Goal: Find specific page/section: Find specific page/section

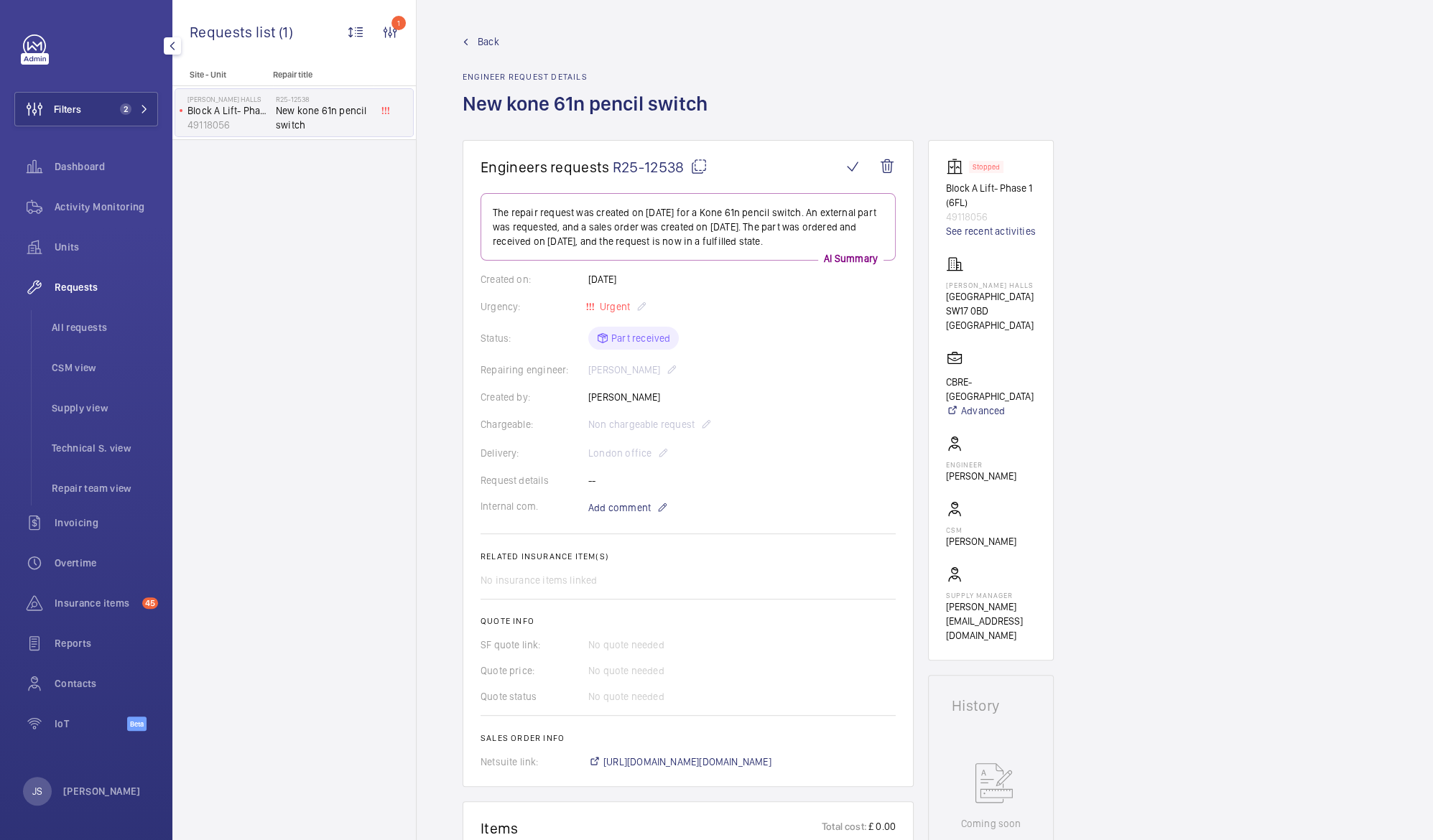
scroll to position [24, 0]
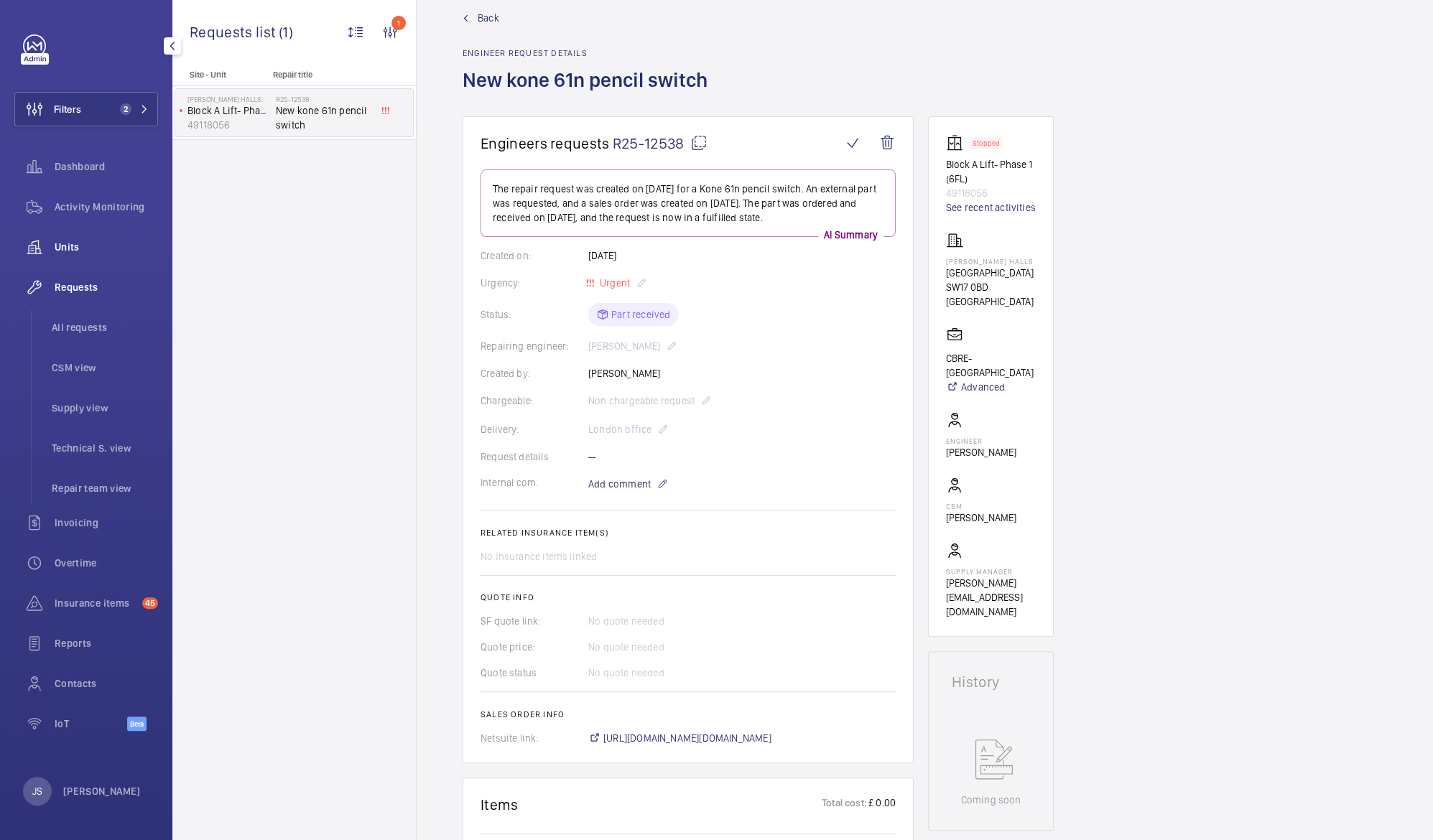
click at [73, 251] on span "Units" at bounding box center [106, 246] width 104 height 14
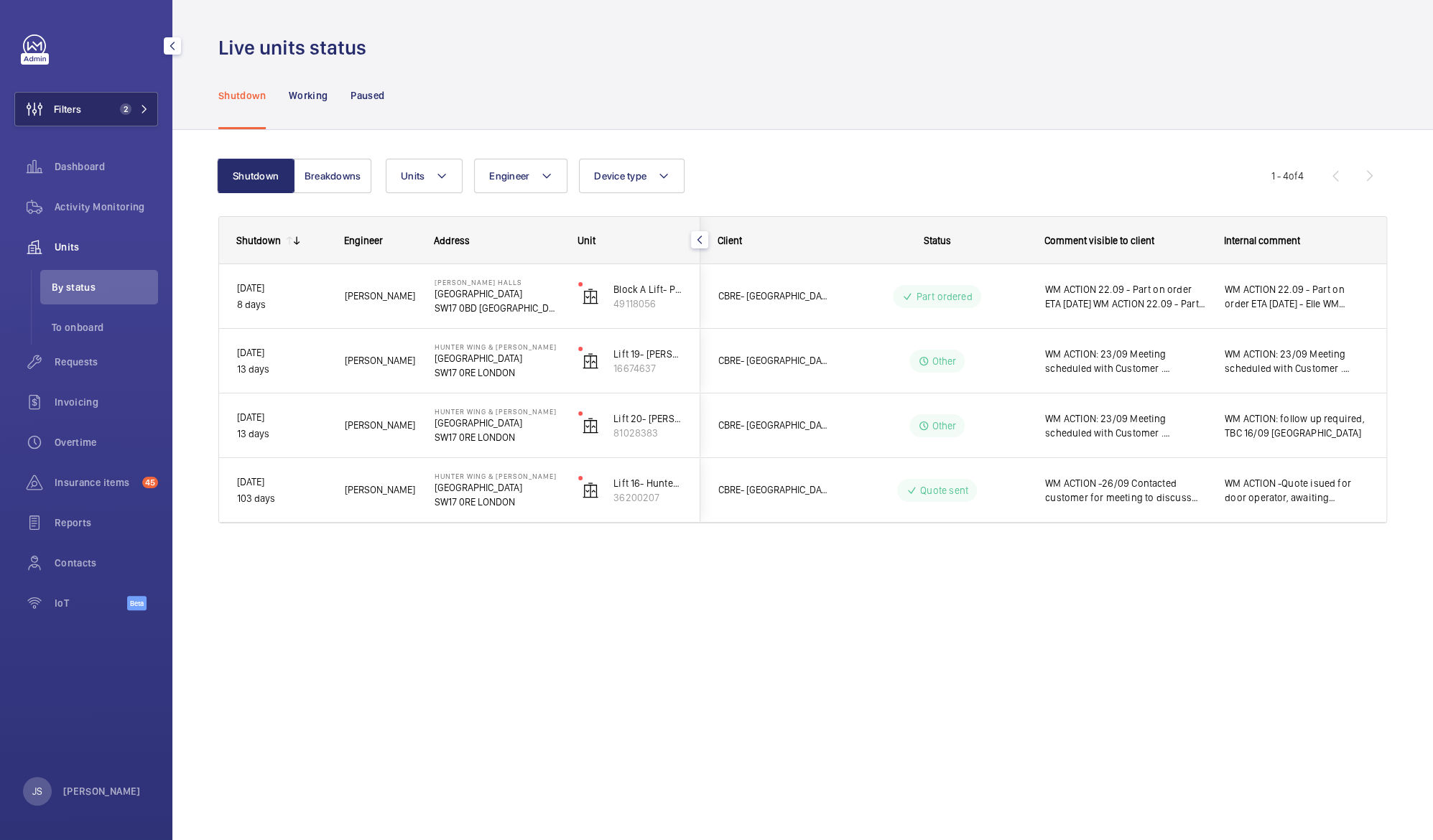
click at [81, 113] on span "Filters" at bounding box center [68, 108] width 28 height 14
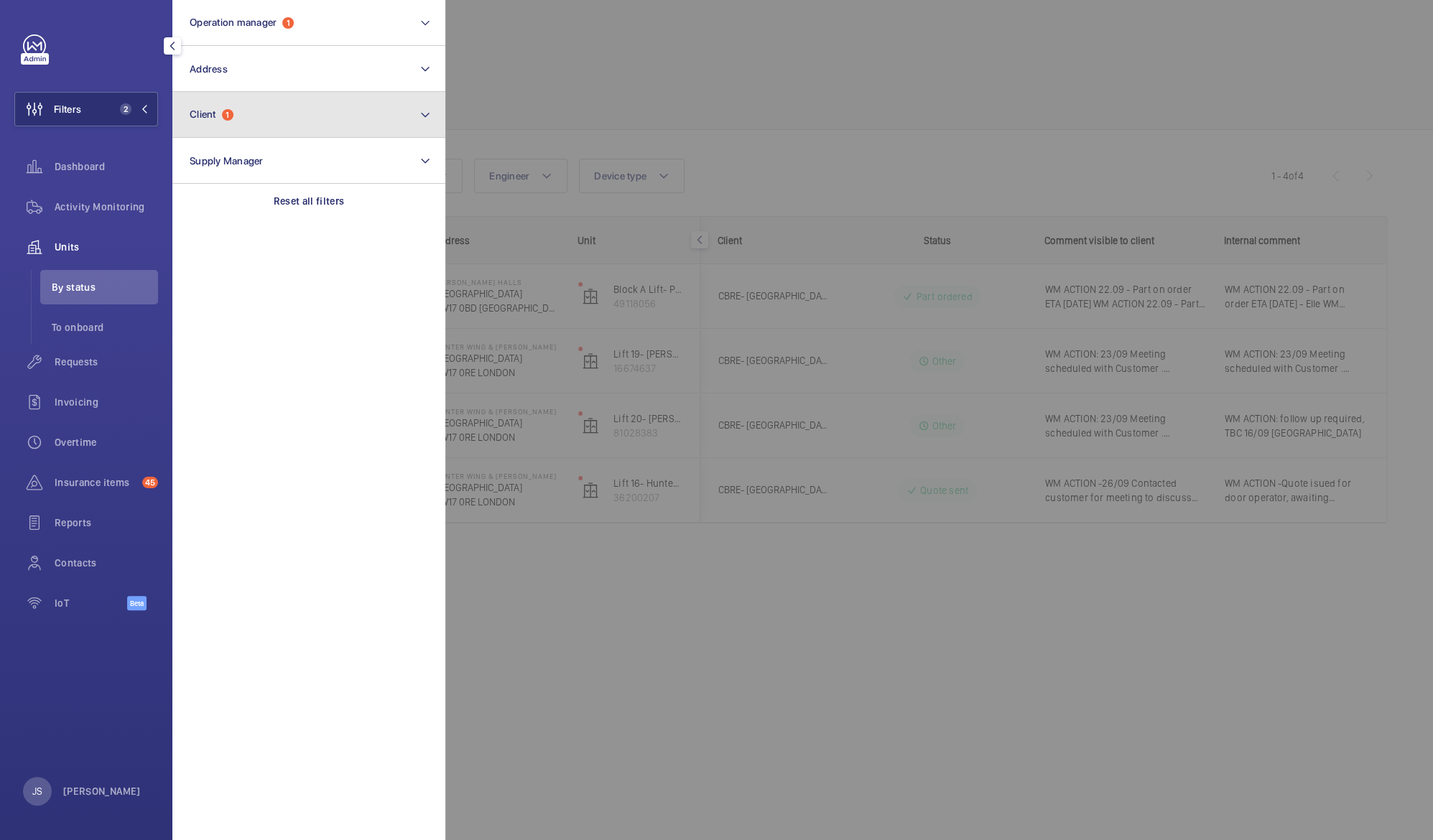
click at [193, 112] on span "Client" at bounding box center [203, 114] width 27 height 11
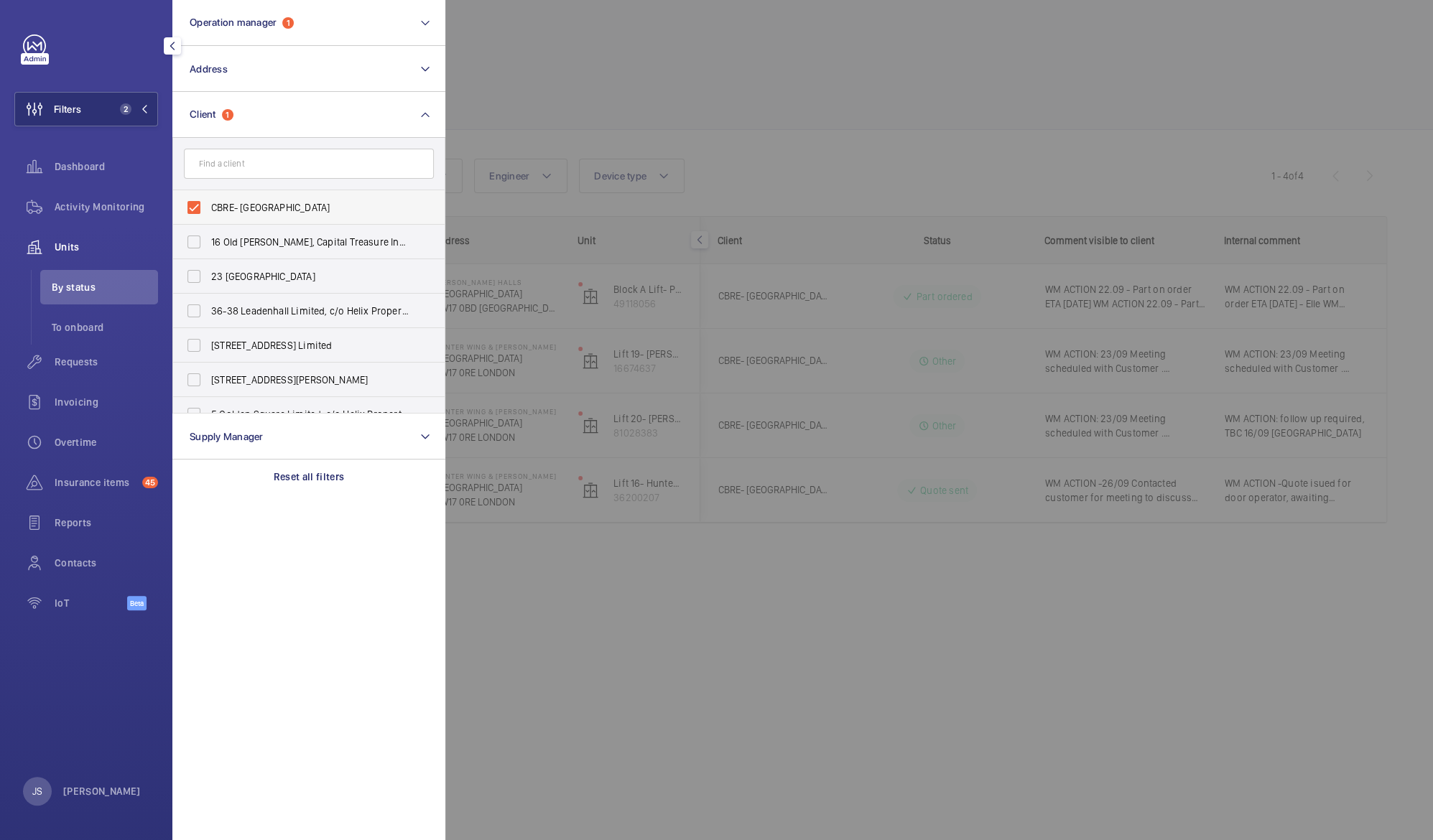
click at [221, 206] on span "CBRE- [GEOGRAPHIC_DATA]" at bounding box center [310, 207] width 198 height 14
click at [208, 206] on input "CBRE- [GEOGRAPHIC_DATA]" at bounding box center [194, 207] width 29 height 29
checkbox input "false"
click at [495, 84] on div at bounding box center [1162, 420] width 1433 height 840
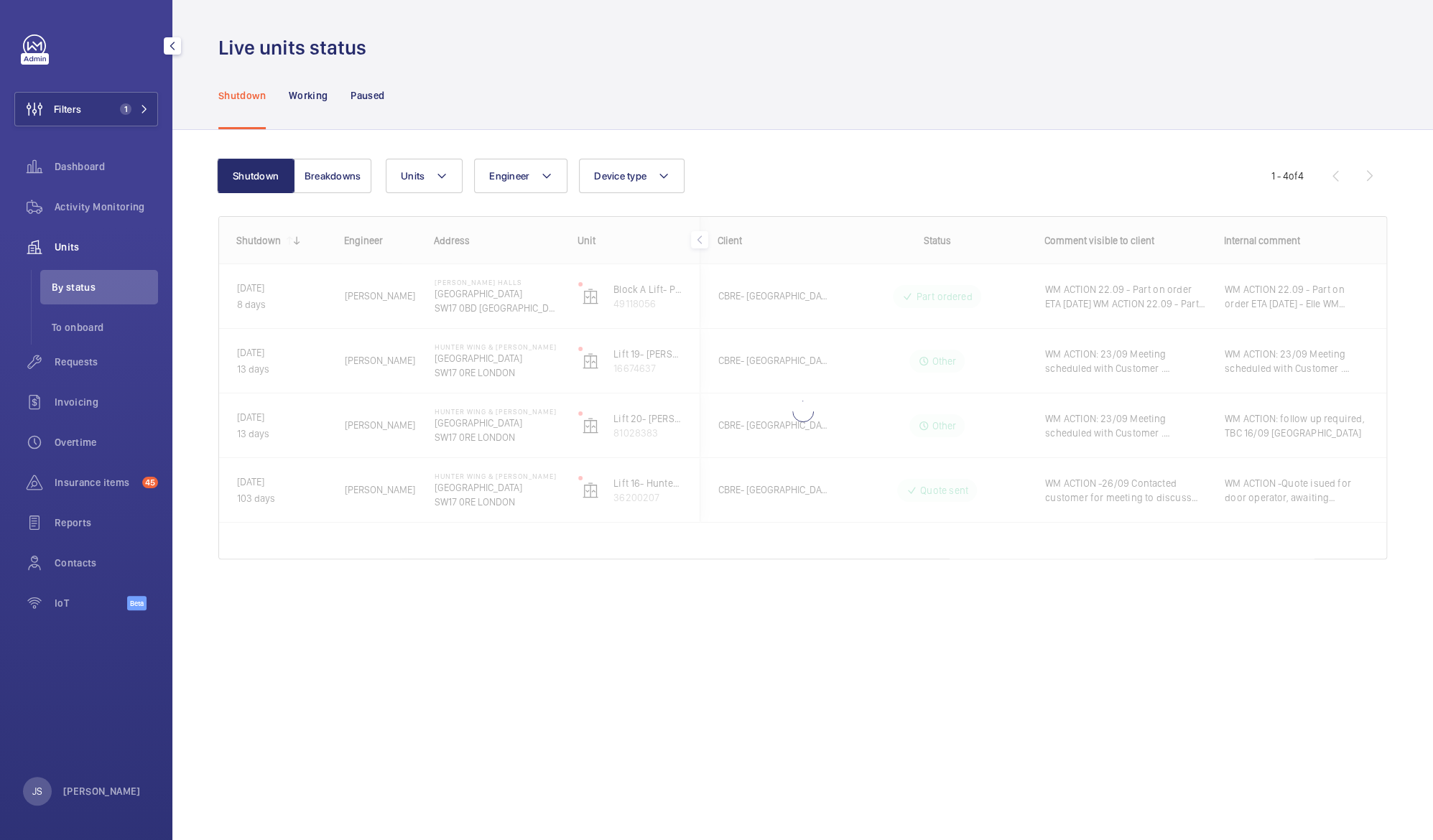
drag, startPoint x: 495, startPoint y: 85, endPoint x: 502, endPoint y: 81, distance: 8.1
click at [502, 81] on div "Shutdown Working Paused" at bounding box center [802, 95] width 1168 height 68
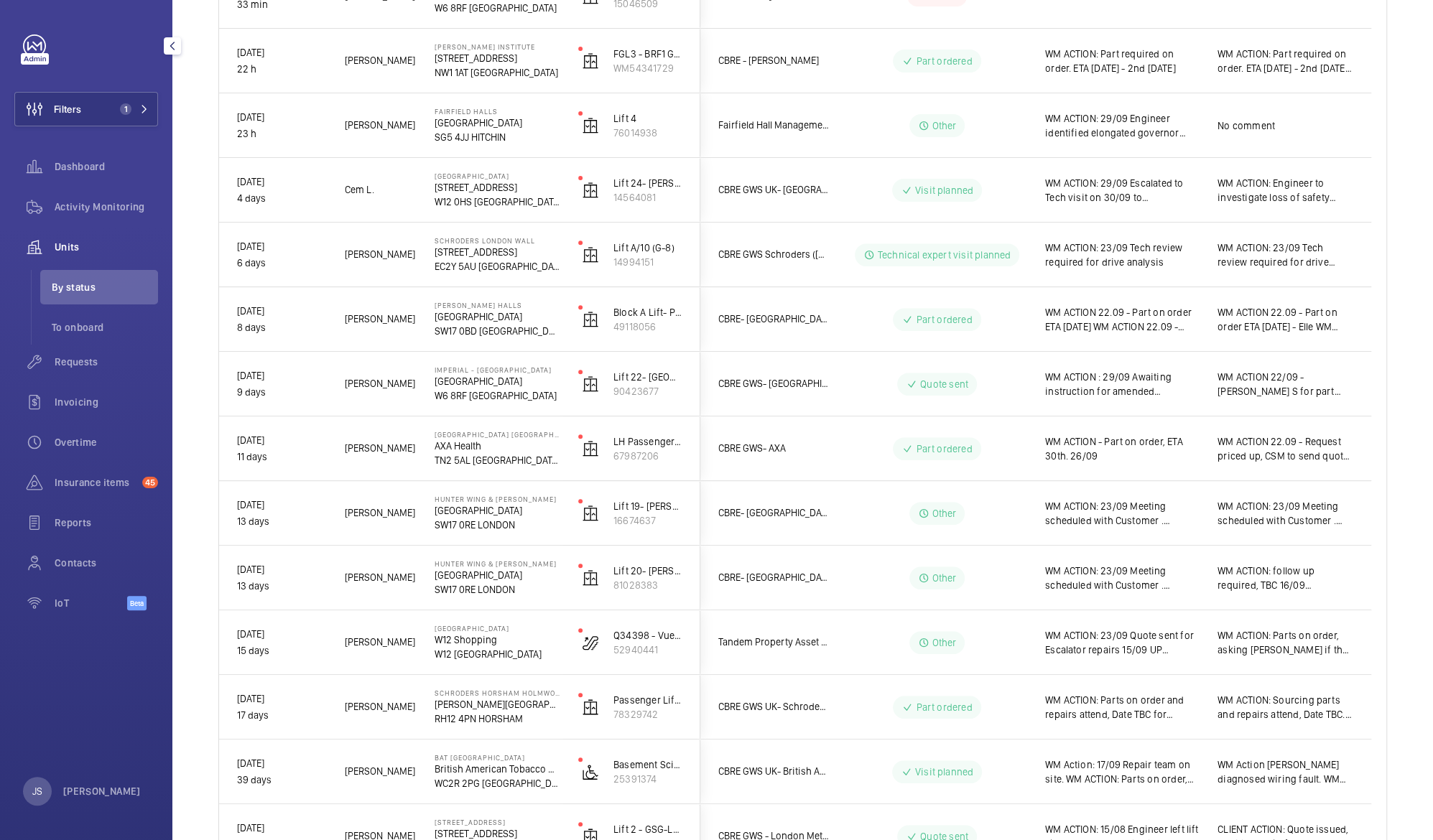
scroll to position [656, 0]
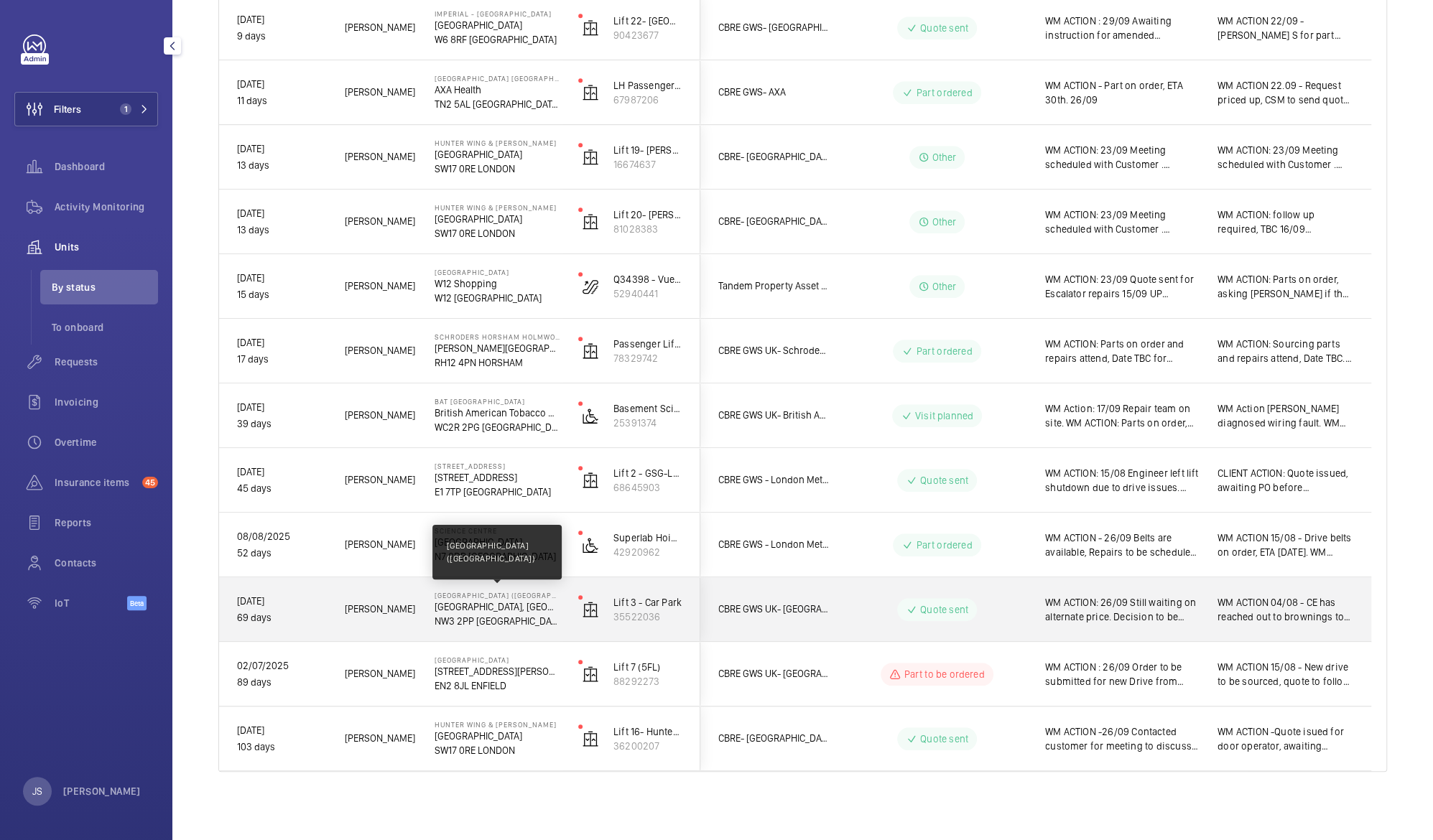
click at [508, 595] on p "[GEOGRAPHIC_DATA] ([GEOGRAPHIC_DATA])" at bounding box center [497, 595] width 125 height 9
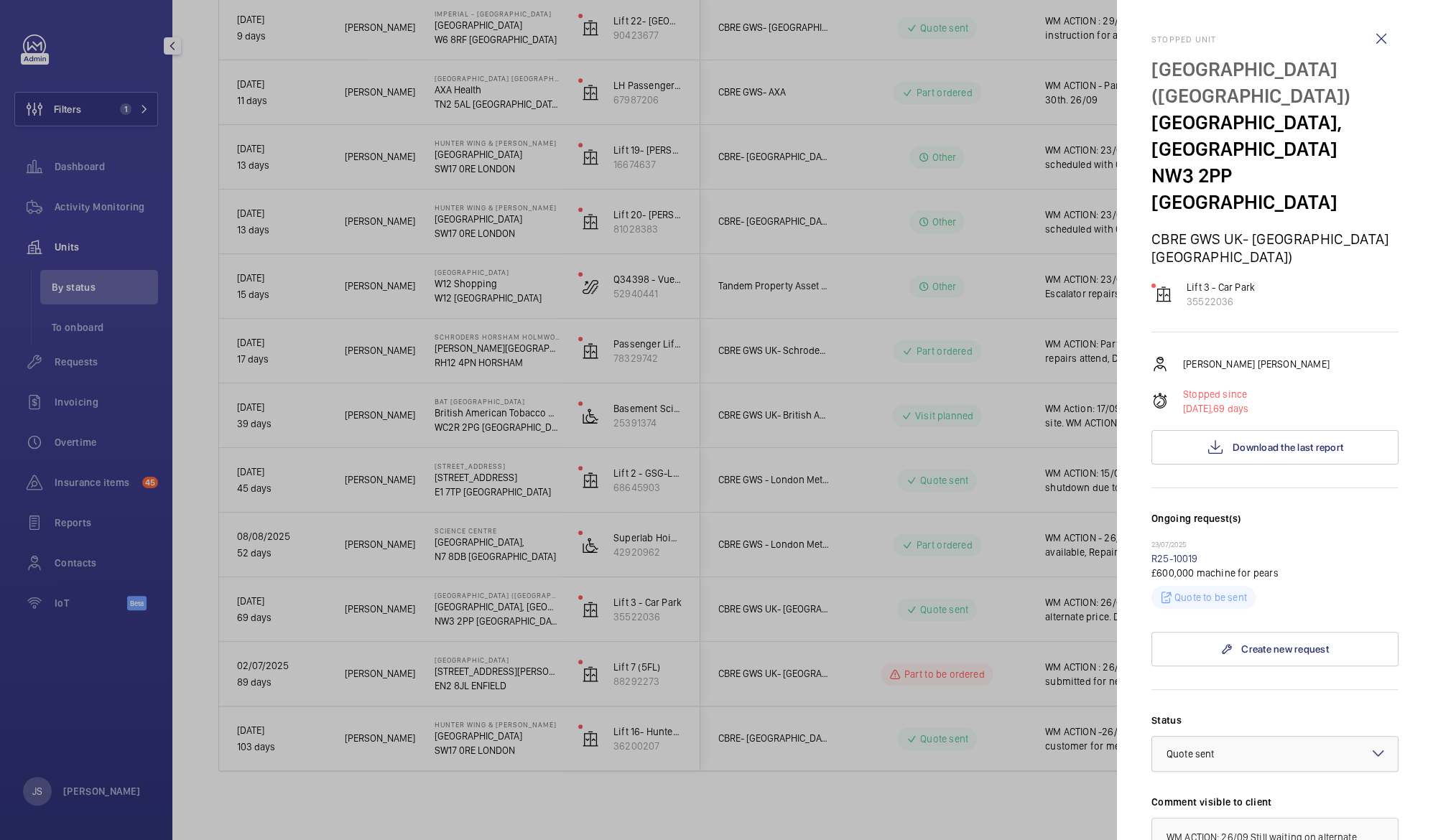
click at [624, 550] on div at bounding box center [716, 420] width 1433 height 840
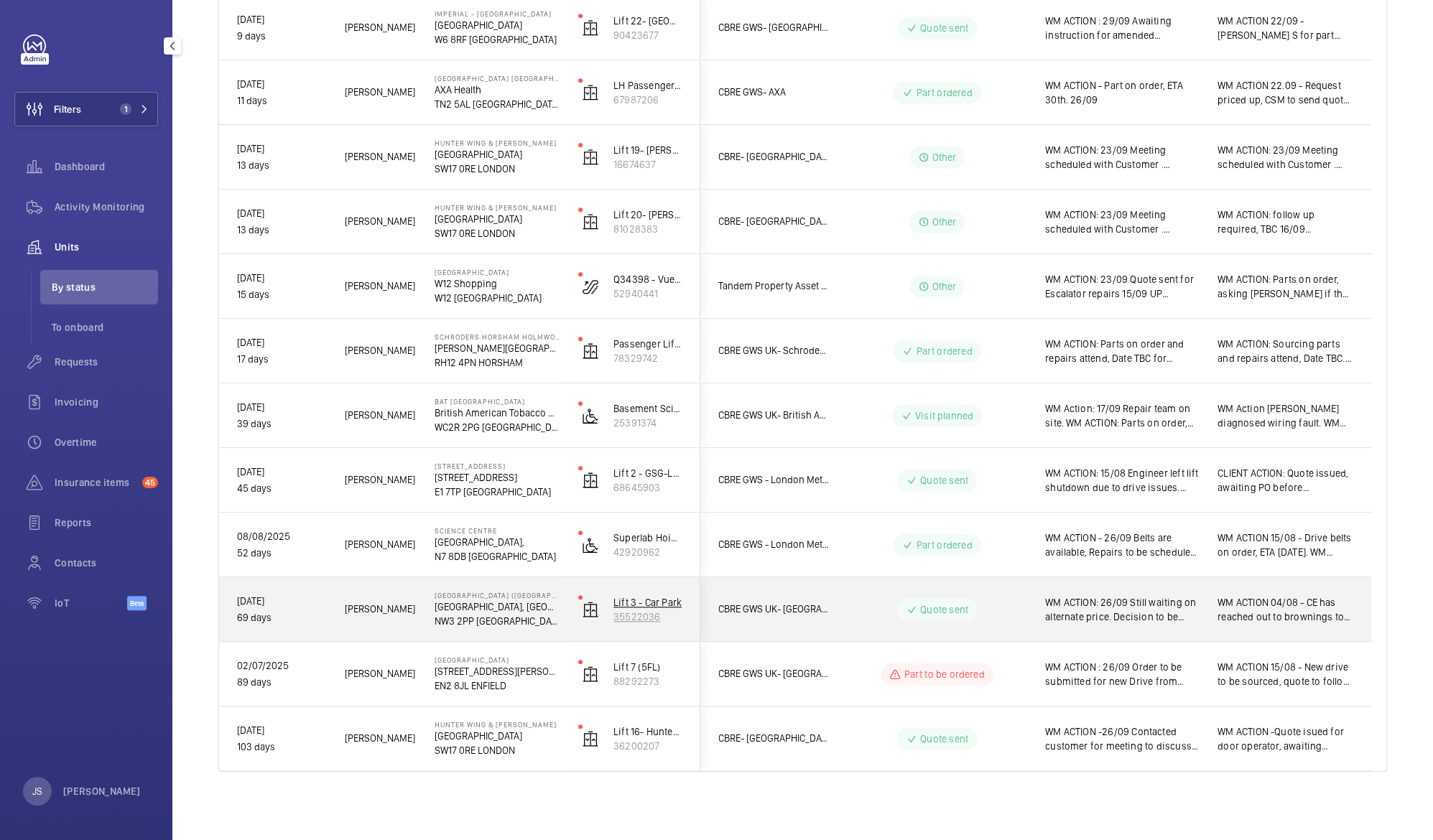
click at [634, 613] on p "35522036" at bounding box center [647, 616] width 69 height 14
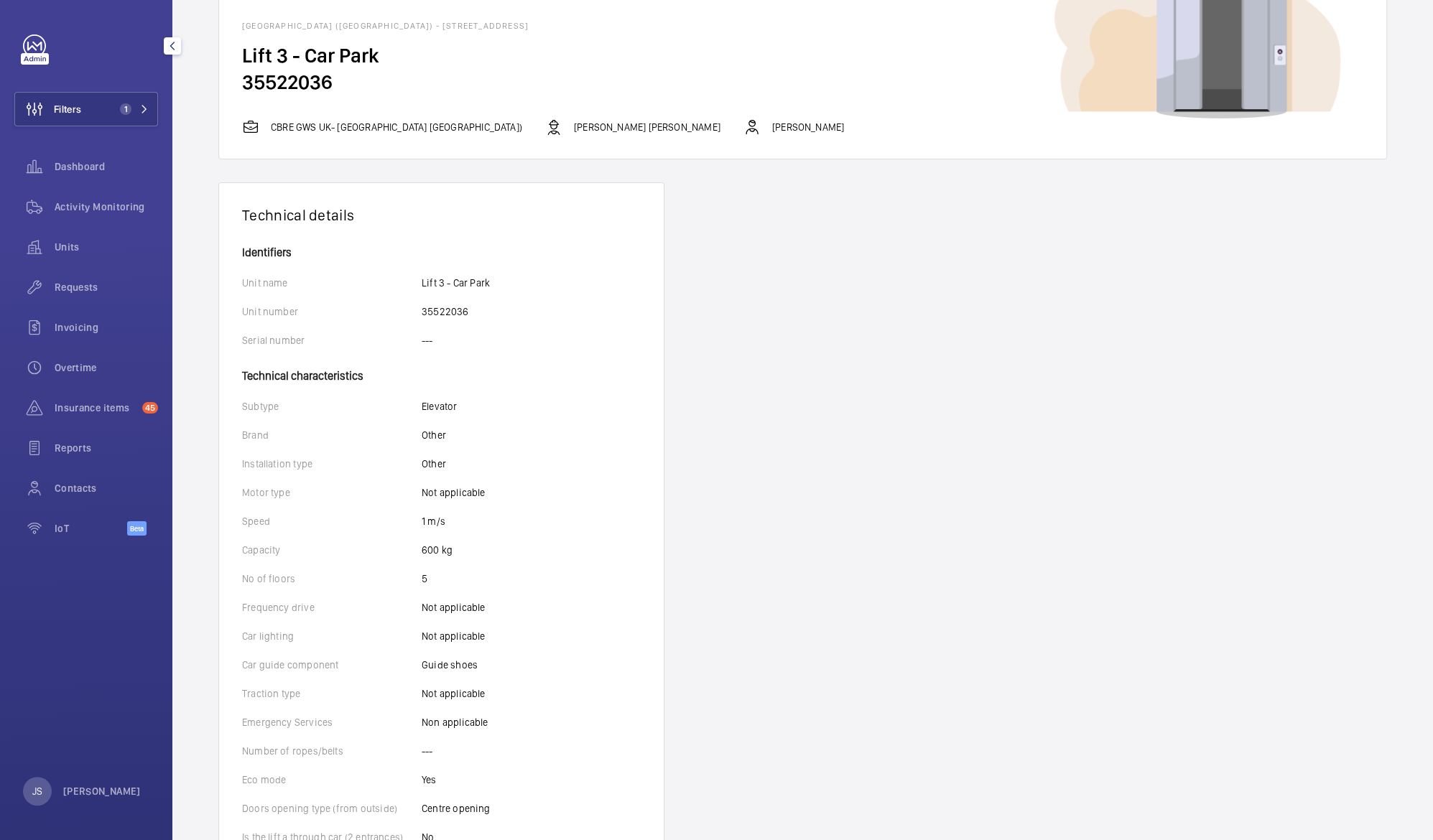
scroll to position [48, 0]
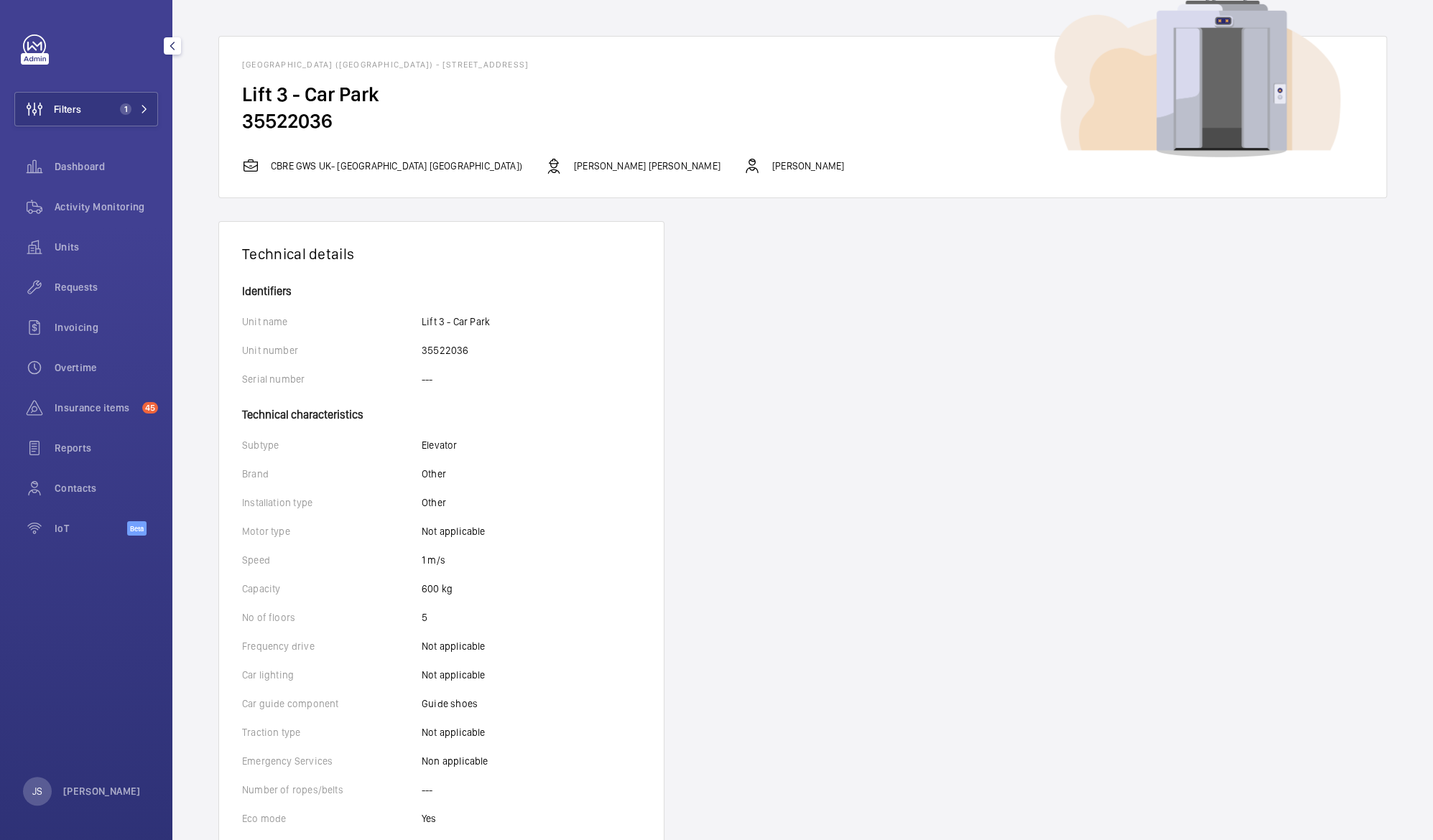
drag, startPoint x: 242, startPoint y: 61, endPoint x: 364, endPoint y: 137, distance: 143.7
click at [364, 137] on wm-front-card "[GEOGRAPHIC_DATA] ([GEOGRAPHIC_DATA]) - [STREET_ADDRESS] Lift 3 - Car Park 3552…" at bounding box center [802, 117] width 1168 height 163
copy wm-front-card "[GEOGRAPHIC_DATA] ([GEOGRAPHIC_DATA]) - [STREET_ADDRESS] Lift 3 - Car Park 3552…"
click at [1391, 166] on wm-front-device-detail "Back [GEOGRAPHIC_DATA] ([GEOGRAPHIC_DATA]) - [GEOGRAPHIC_DATA] Lift 3 - Car Par…" at bounding box center [802, 628] width 1260 height 1351
click at [69, 166] on span "Dashboard" at bounding box center [106, 166] width 104 height 14
